Goal: Transaction & Acquisition: Obtain resource

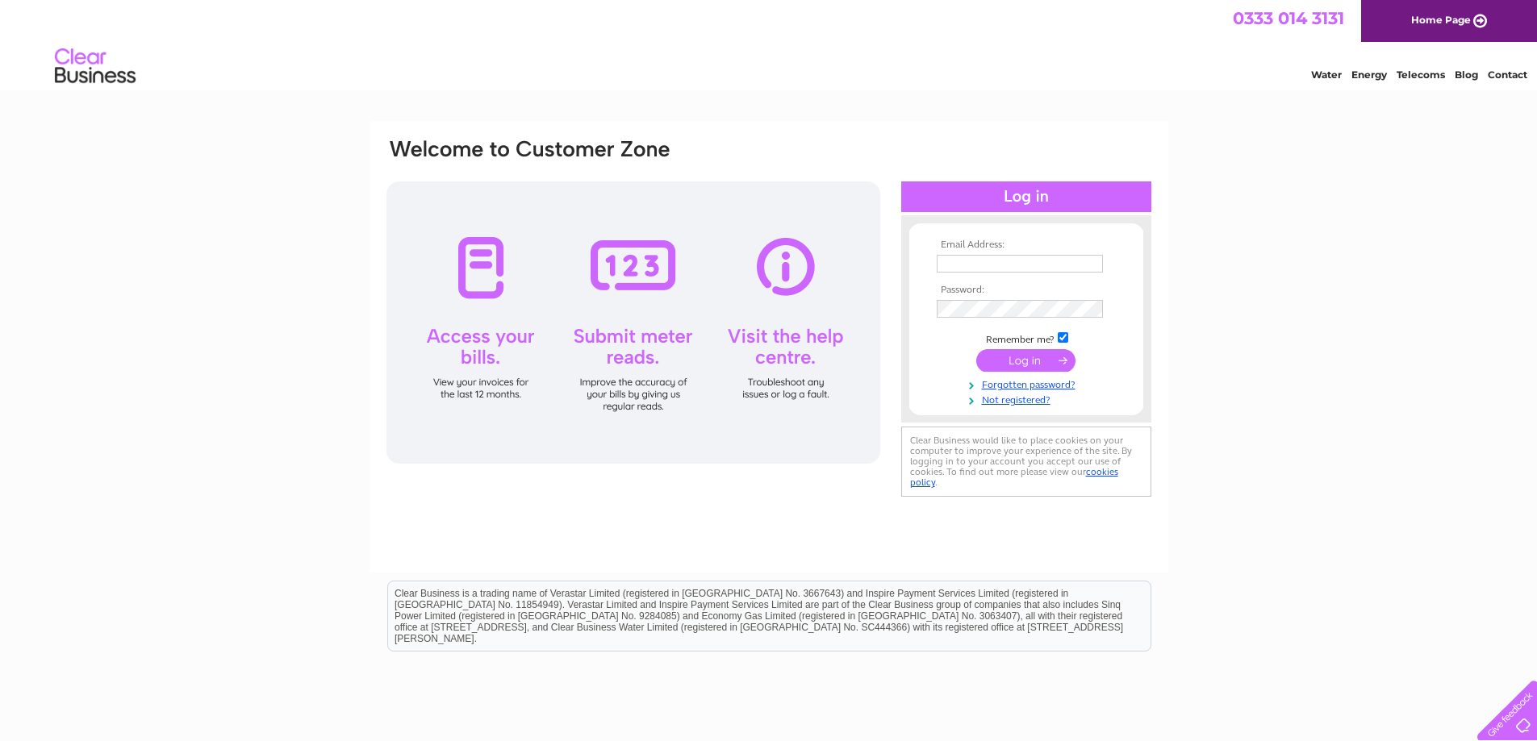
type input "coban172001@hotmail.co.uk"
click at [1024, 357] on input "submit" at bounding box center [1025, 360] width 99 height 23
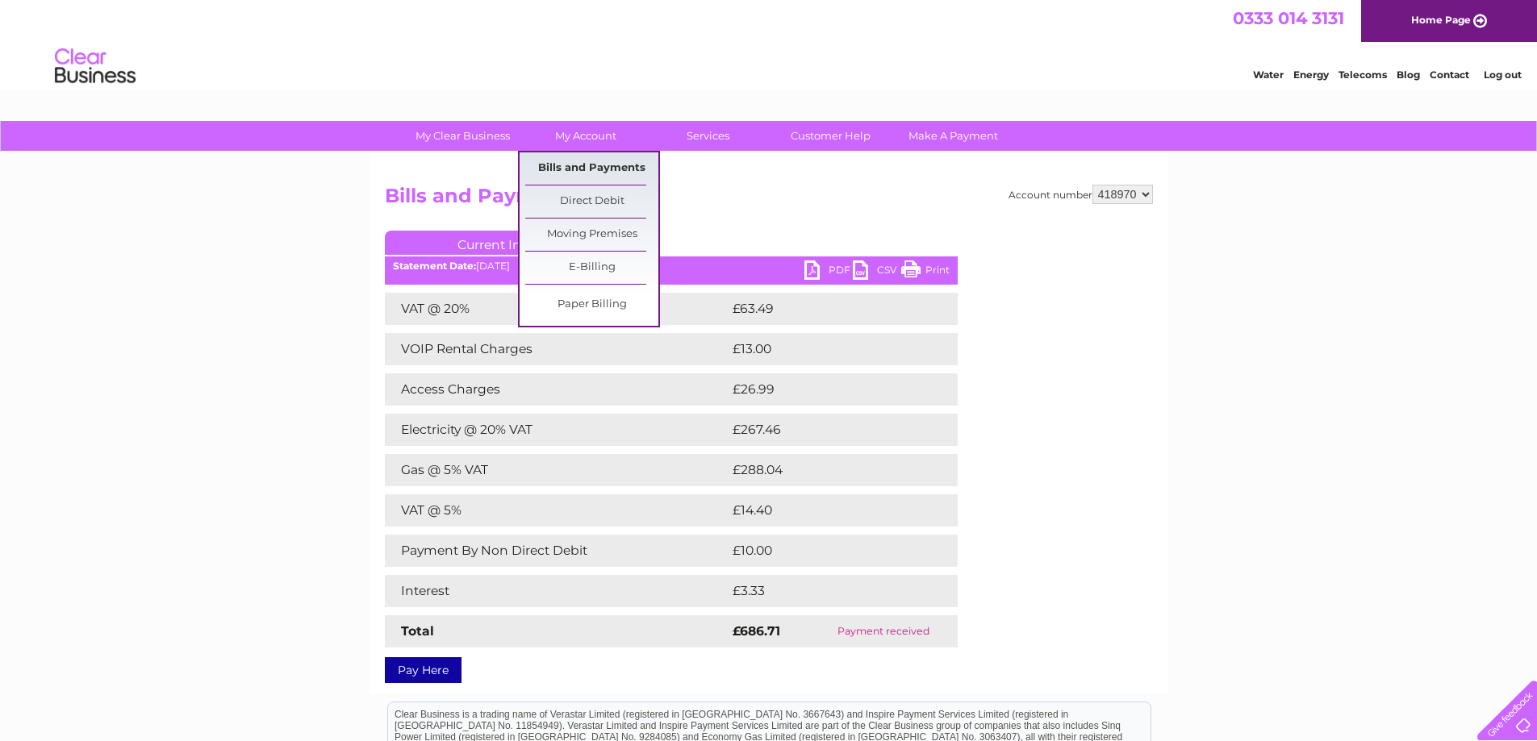
click at [592, 166] on link "Bills and Payments" at bounding box center [591, 168] width 133 height 32
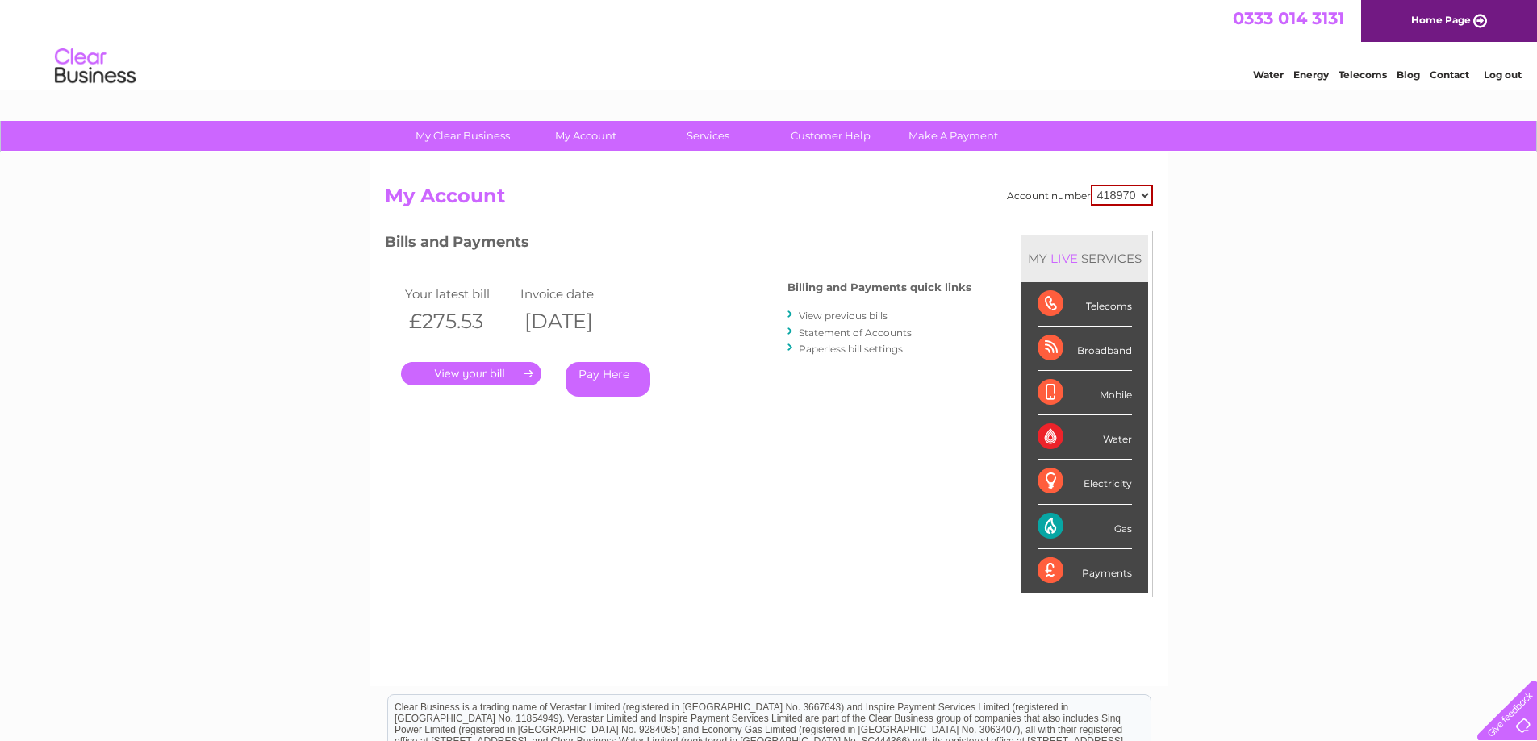
click at [516, 372] on link "." at bounding box center [471, 373] width 140 height 23
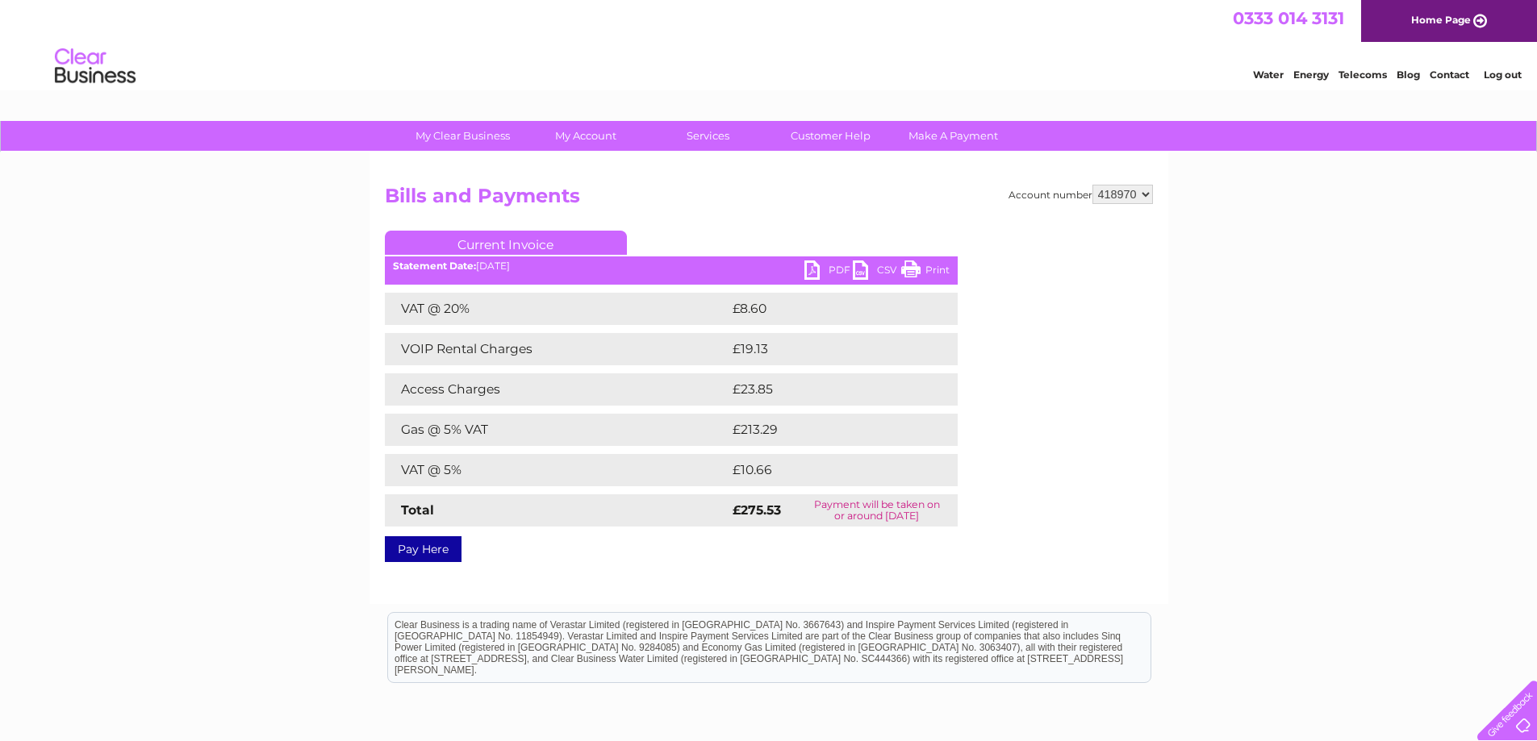
click at [527, 240] on link "Current Invoice" at bounding box center [506, 243] width 242 height 24
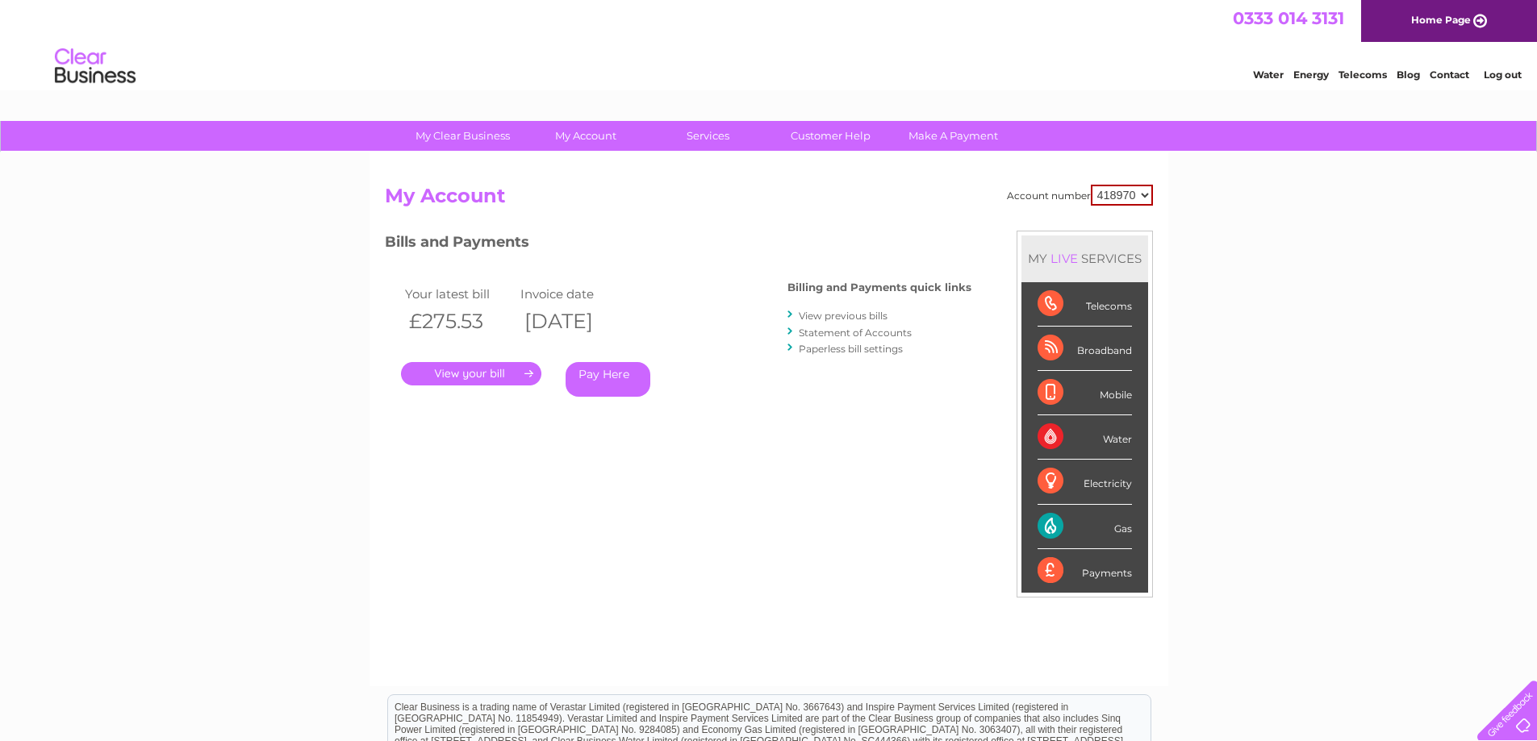
click at [831, 312] on link "View previous bills" at bounding box center [843, 316] width 89 height 12
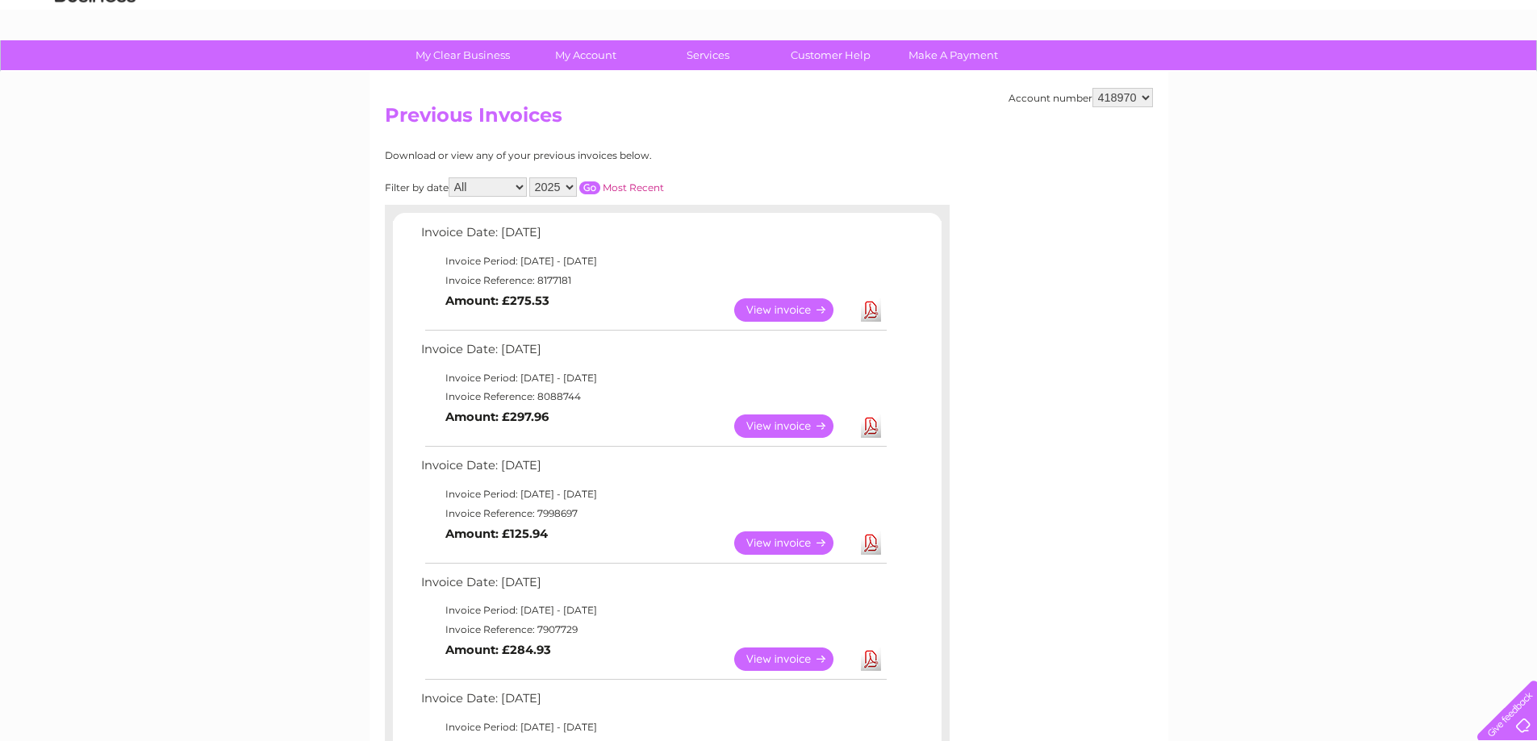
scroll to position [161, 0]
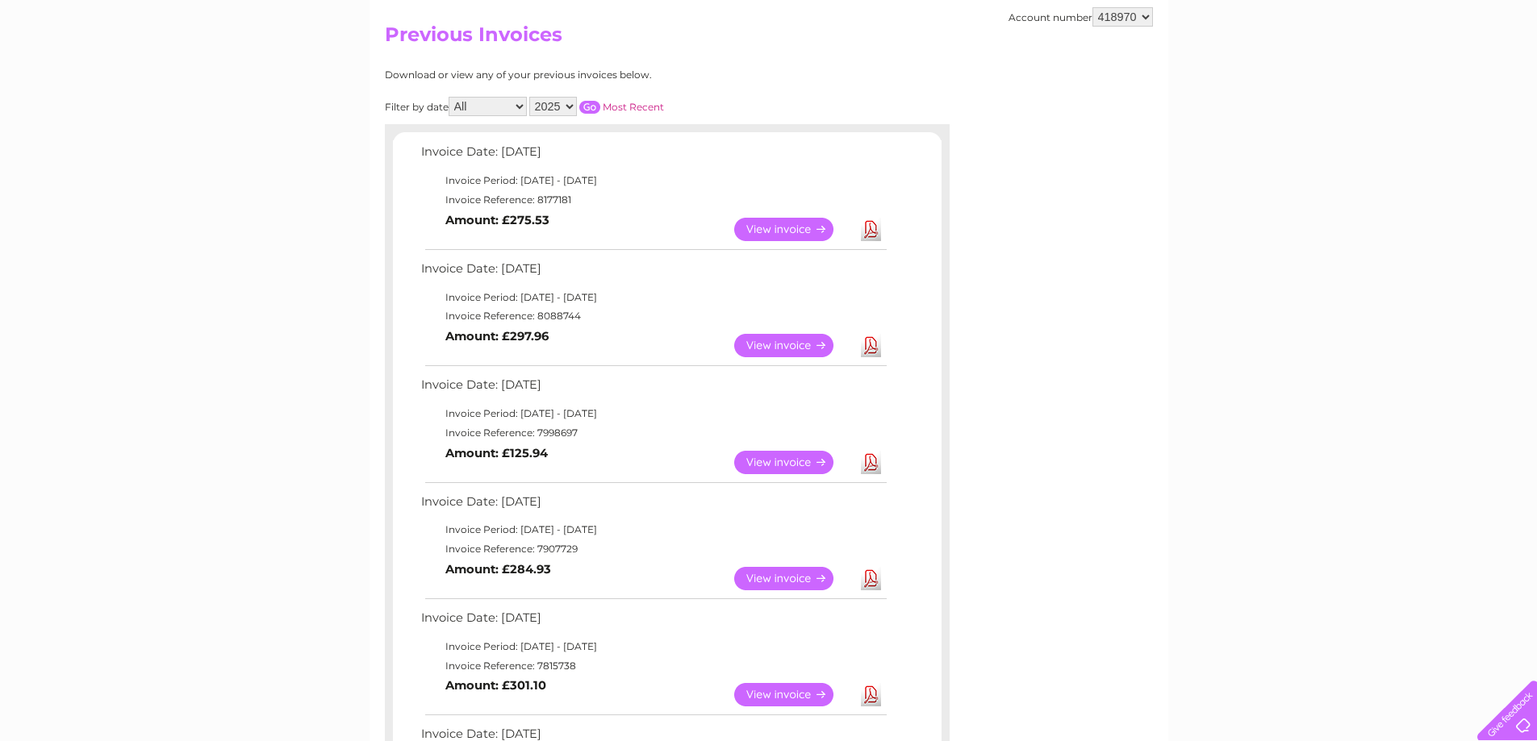
click at [871, 579] on link "Download" at bounding box center [871, 578] width 20 height 23
click at [873, 462] on link "Download" at bounding box center [871, 462] width 20 height 23
click at [869, 343] on link "Download" at bounding box center [871, 345] width 20 height 23
